Goal: Share content

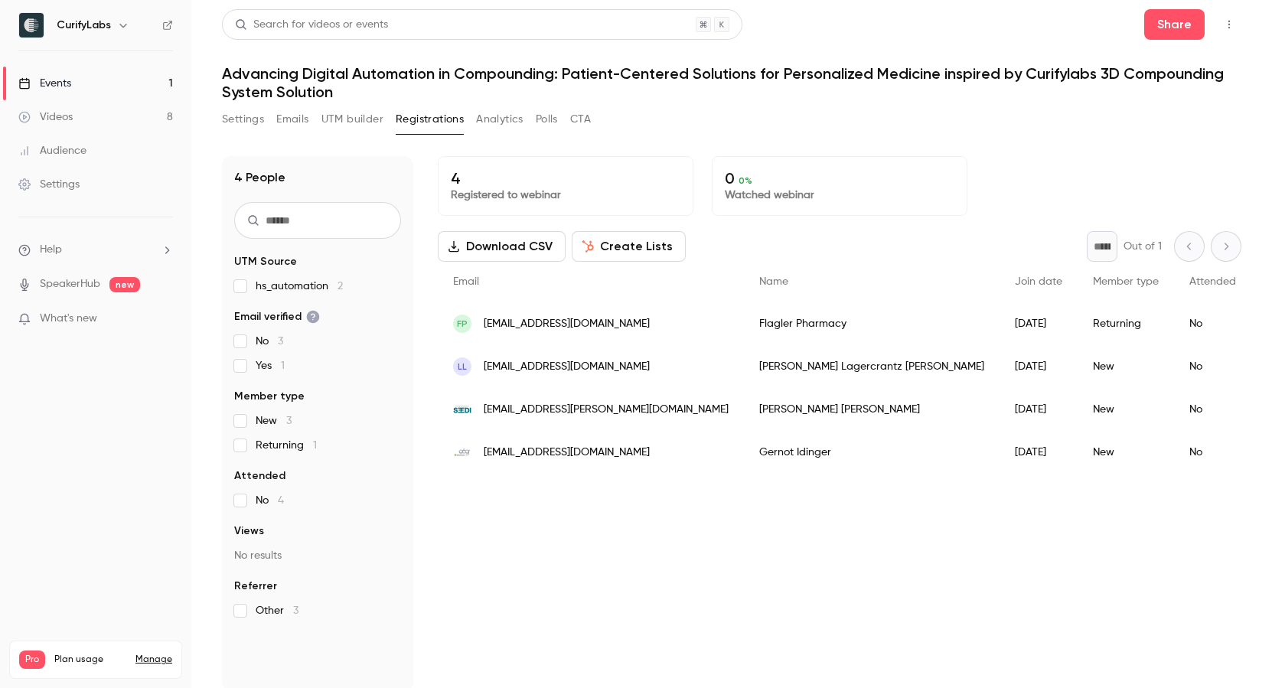
scroll to position [1, 0]
click at [579, 584] on div "4 Registered to webinar 0 0 % Watched webinar Download CSV Create Lists * Out o…" at bounding box center [840, 422] width 804 height 535
click at [1170, 33] on button "Share" at bounding box center [1175, 24] width 60 height 31
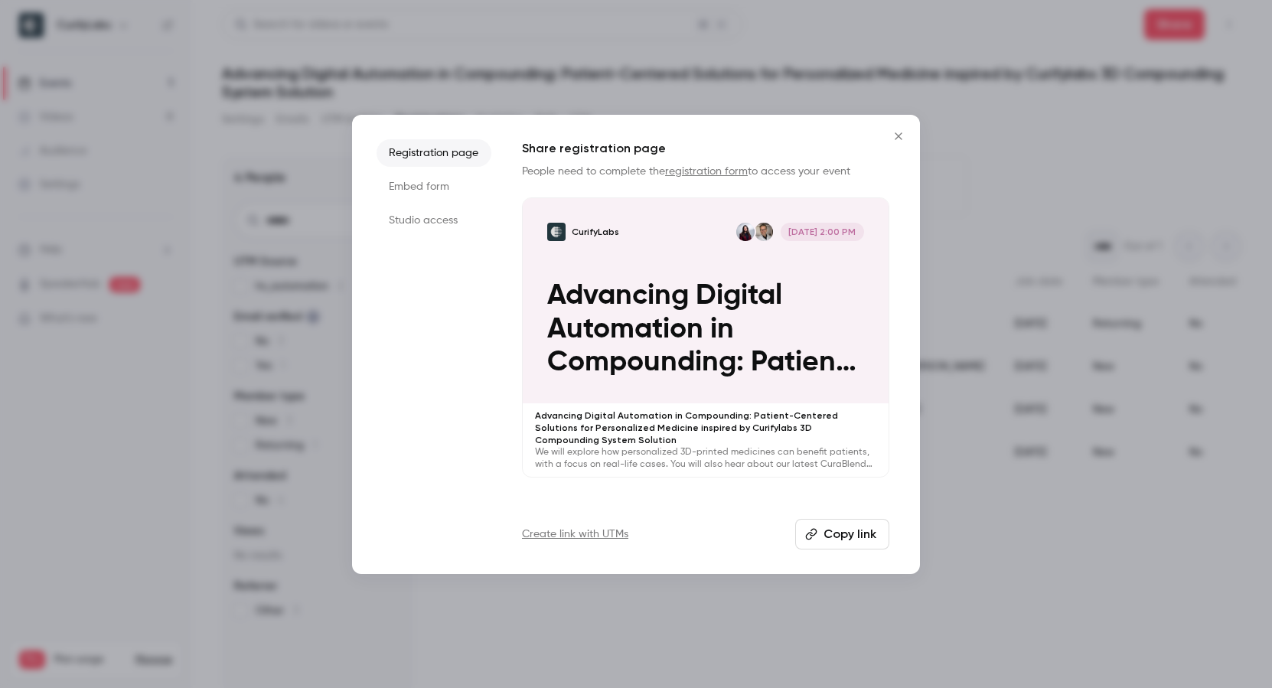
click at [847, 526] on button "Copy link" at bounding box center [842, 534] width 94 height 31
click at [901, 135] on icon "Close" at bounding box center [899, 136] width 18 height 12
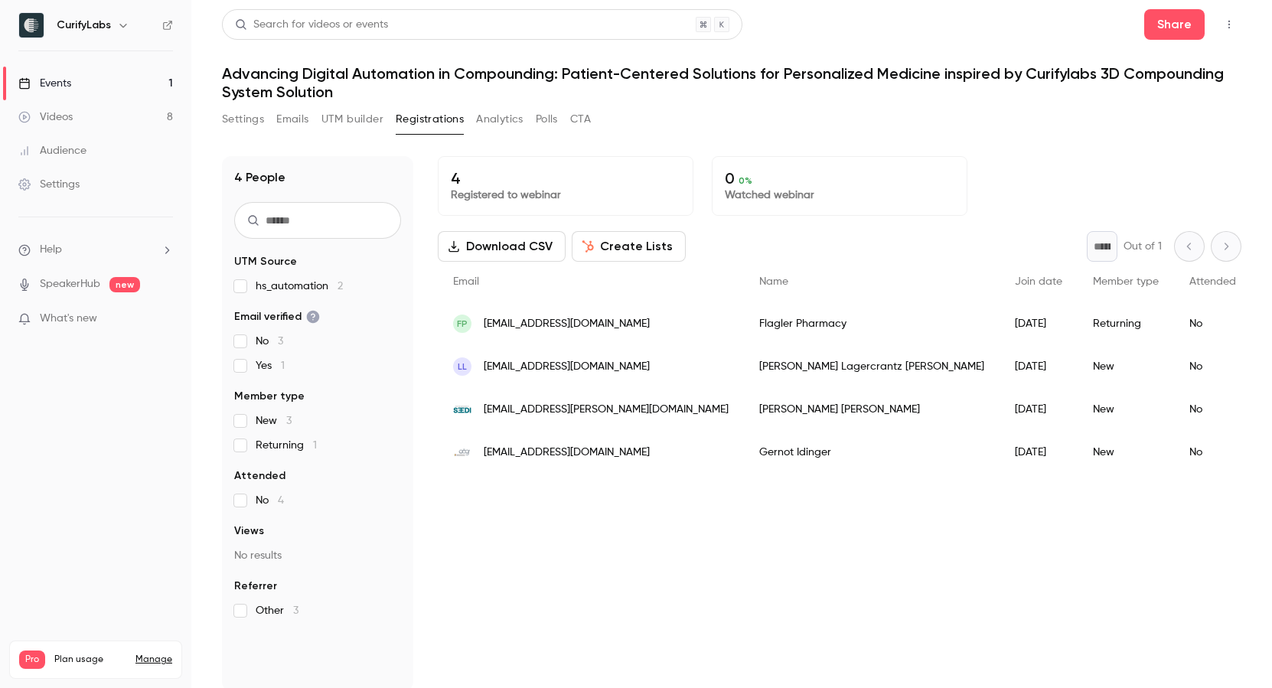
drag, startPoint x: 211, startPoint y: 106, endPoint x: 250, endPoint y: 128, distance: 44.3
click at [214, 109] on main "Search for videos or events Share Advancing Digital Automation in Compounding: …" at bounding box center [731, 344] width 1081 height 688
click at [250, 128] on button "Settings" at bounding box center [243, 119] width 42 height 24
